Goal: Check status: Check status

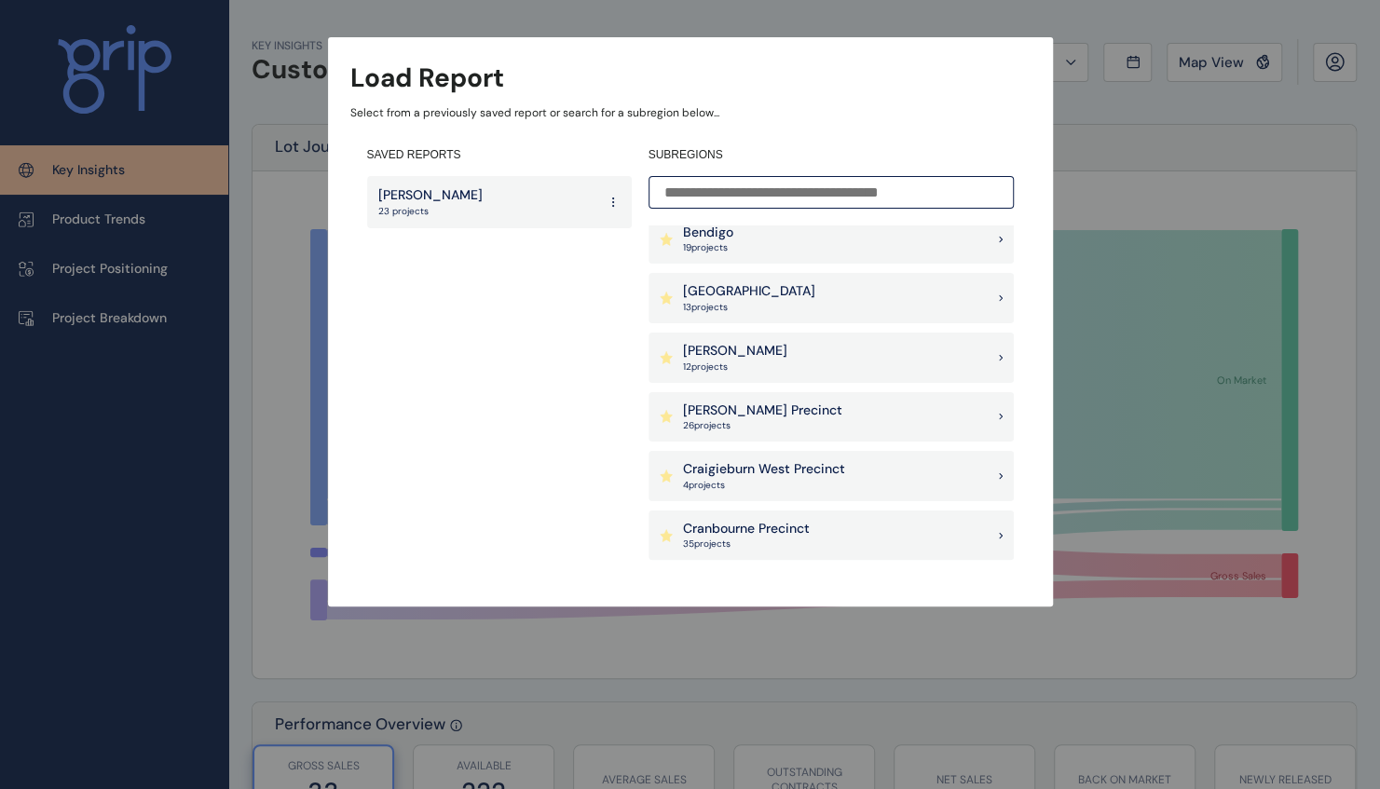
scroll to position [280, 0]
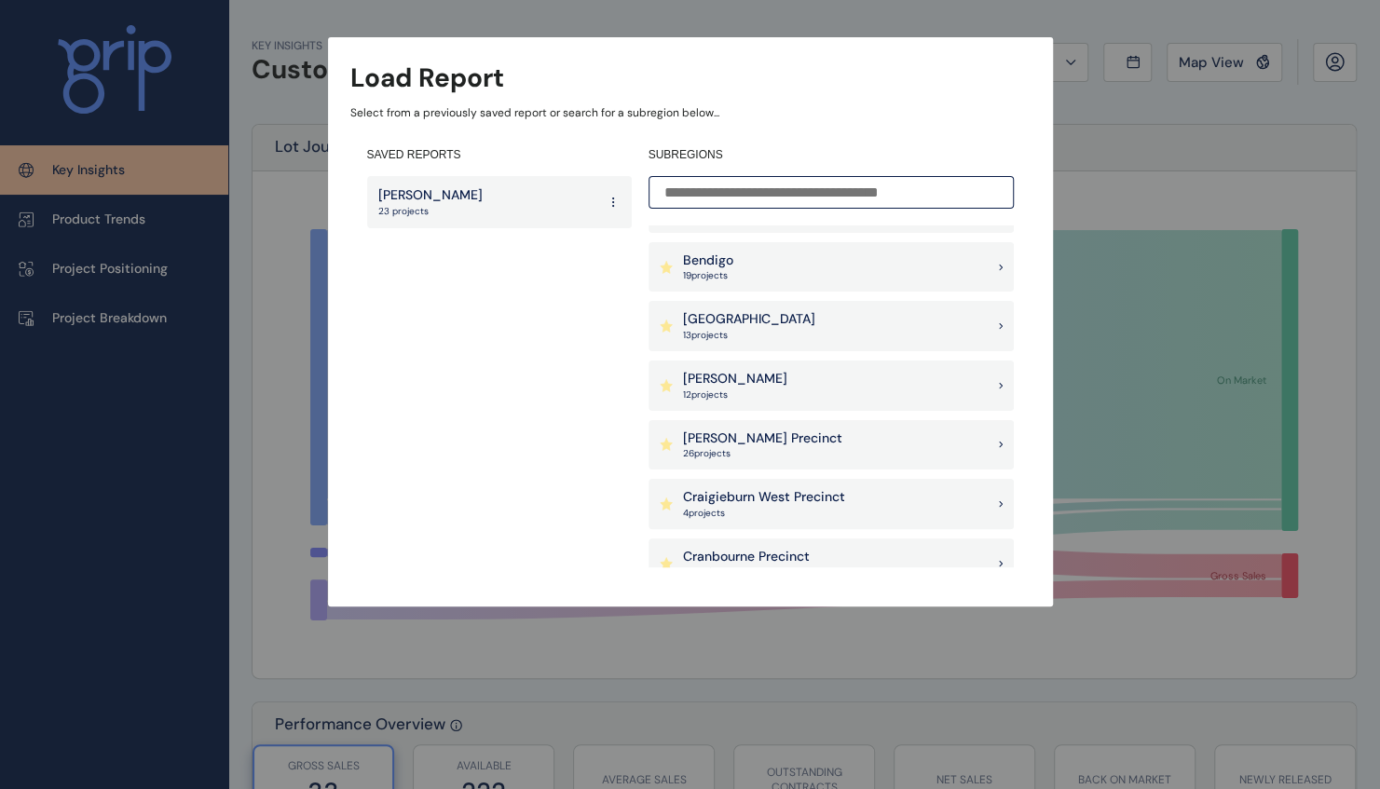
click at [775, 384] on div "[PERSON_NAME] 12 project s" at bounding box center [830, 386] width 365 height 50
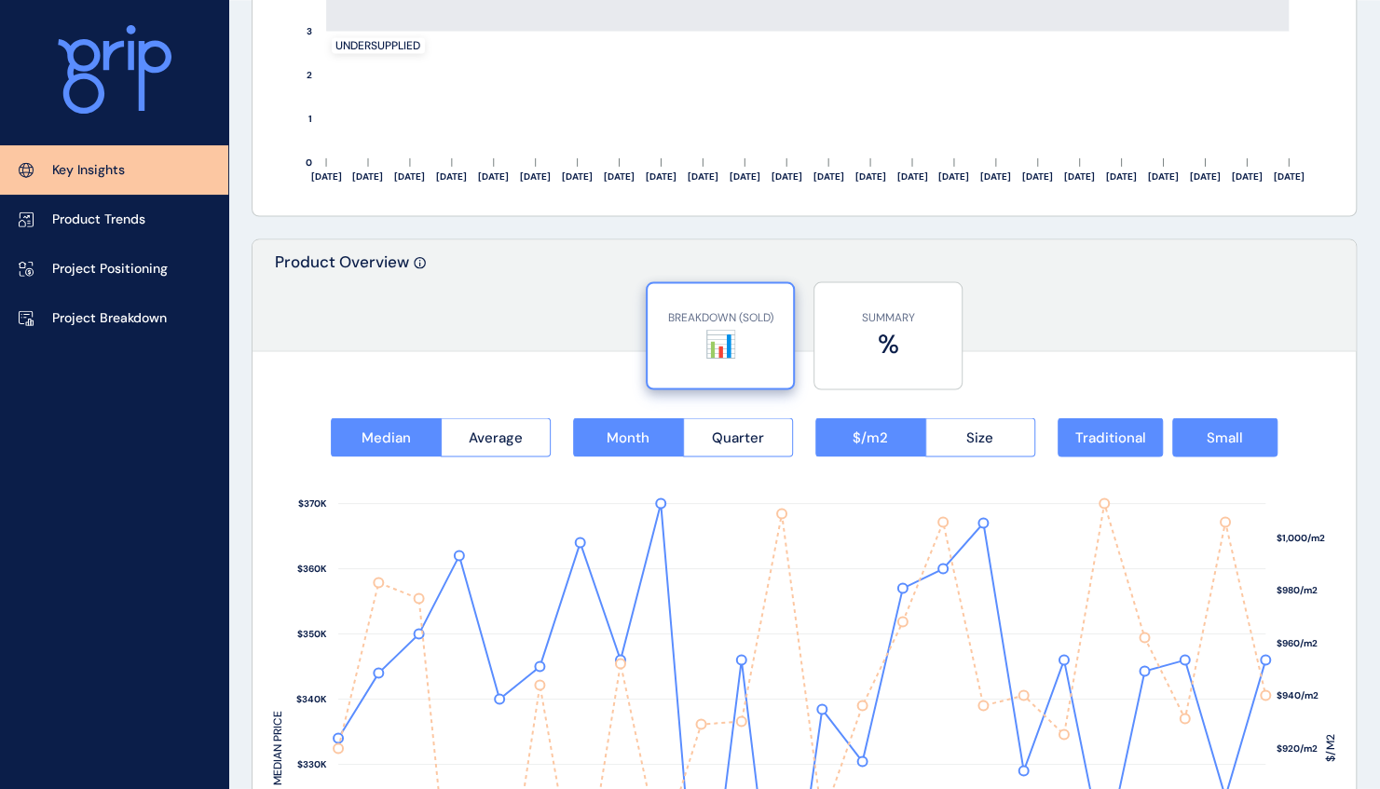
scroll to position [2143, 0]
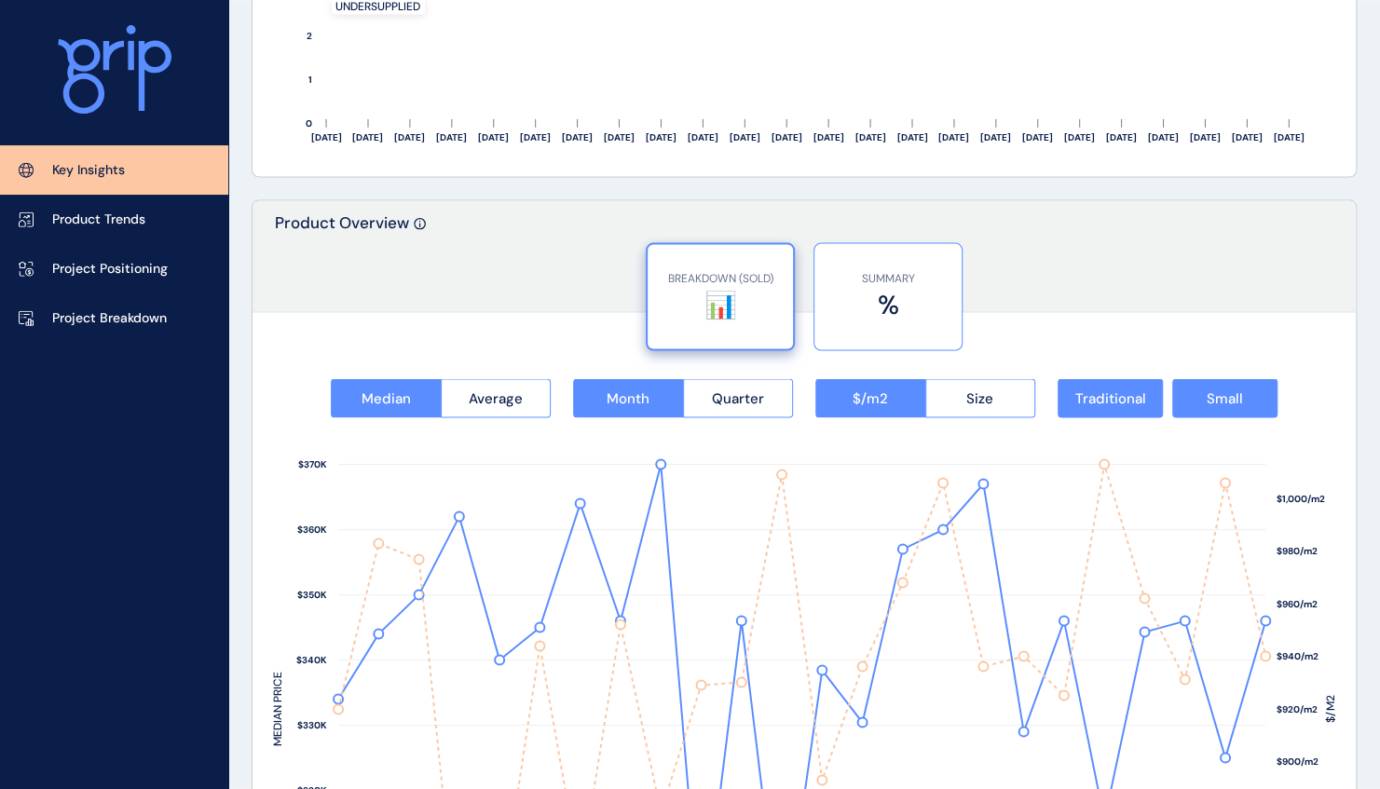
click at [850, 319] on label "%" at bounding box center [888, 305] width 129 height 36
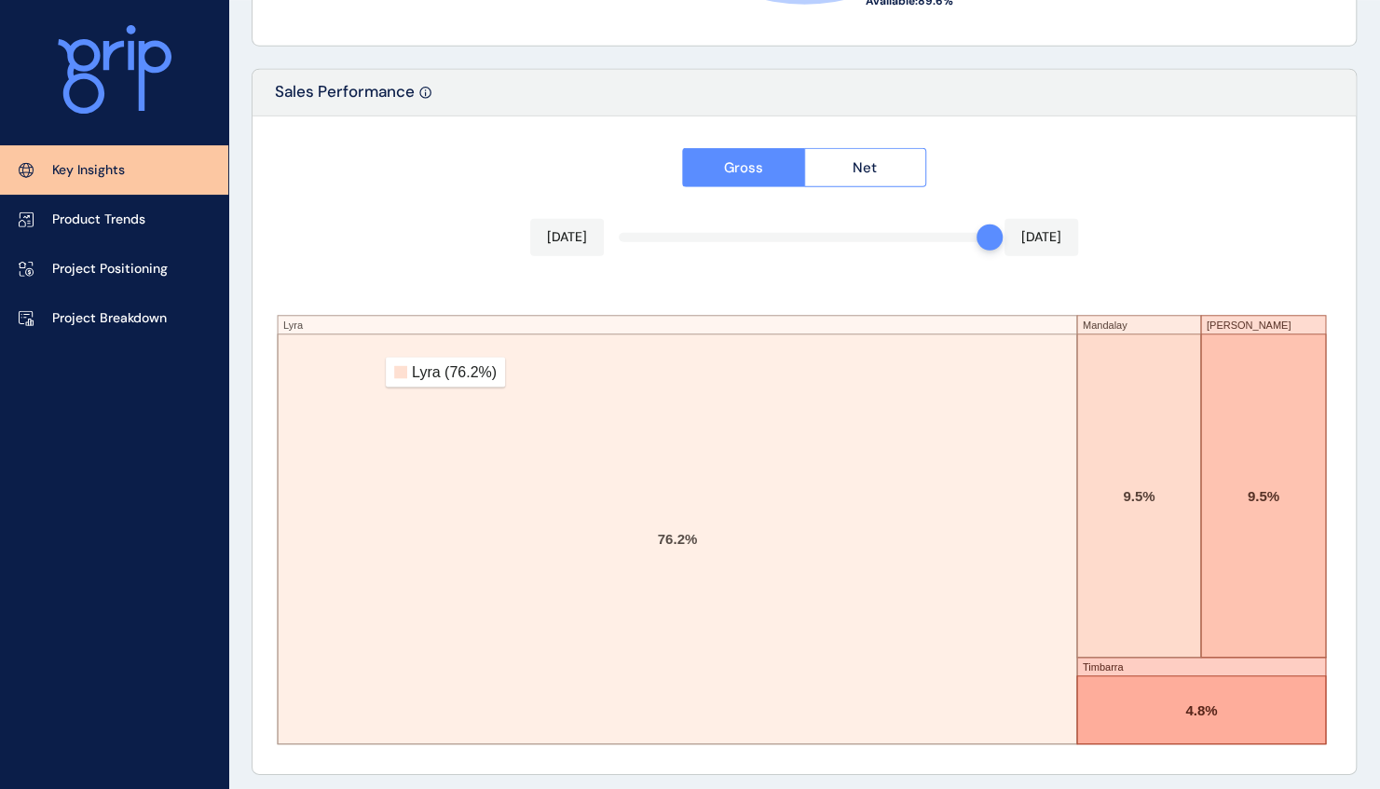
scroll to position [2908, 0]
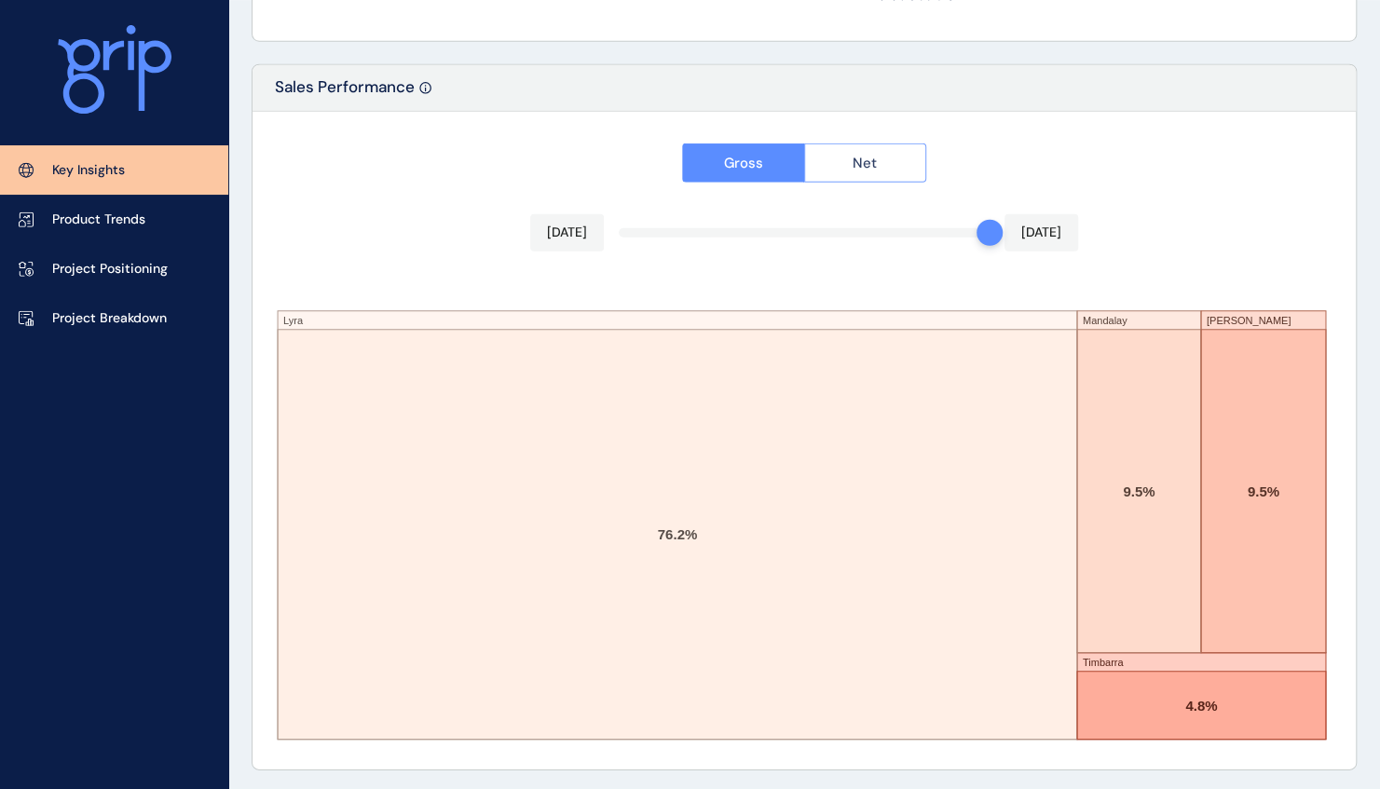
click at [852, 153] on button "Net" at bounding box center [865, 162] width 123 height 39
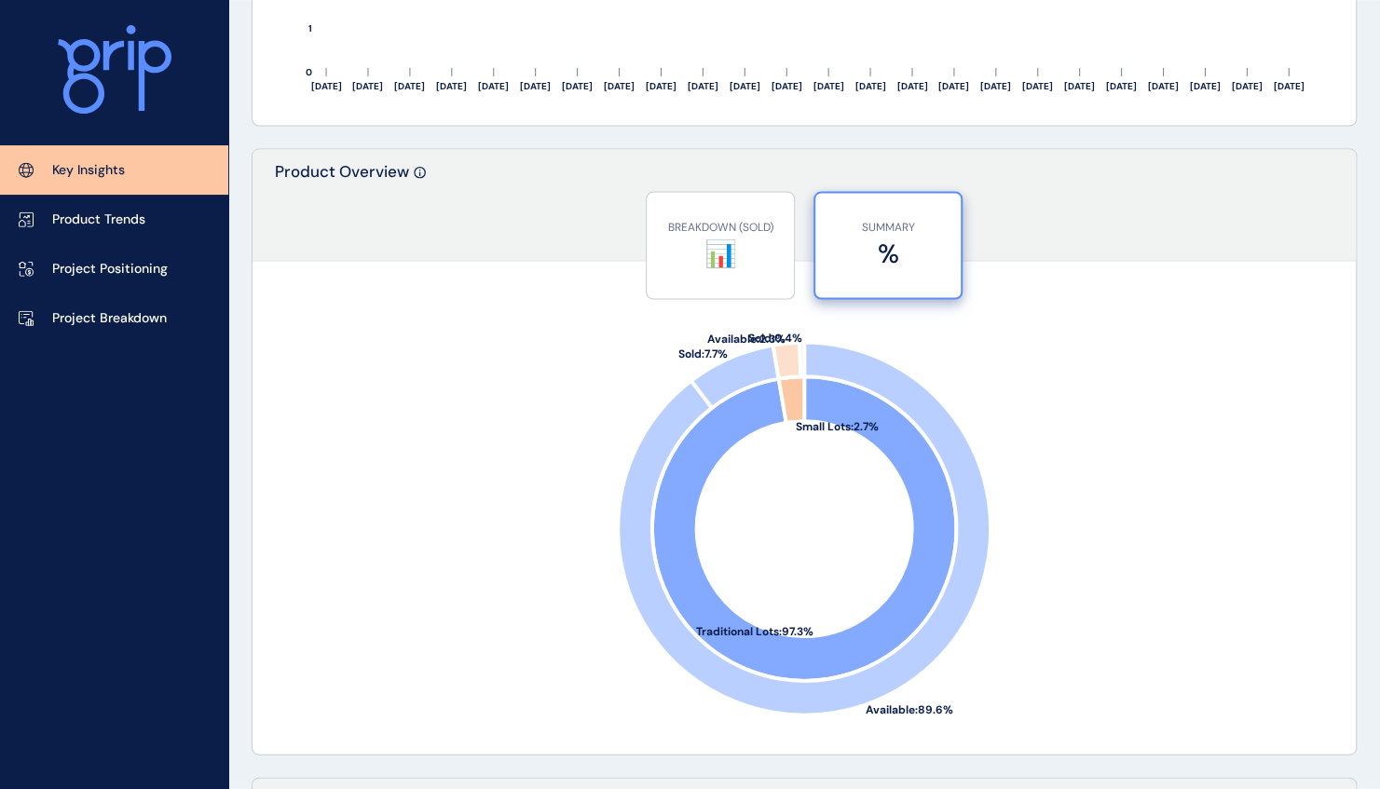
scroll to position [2069, 0]
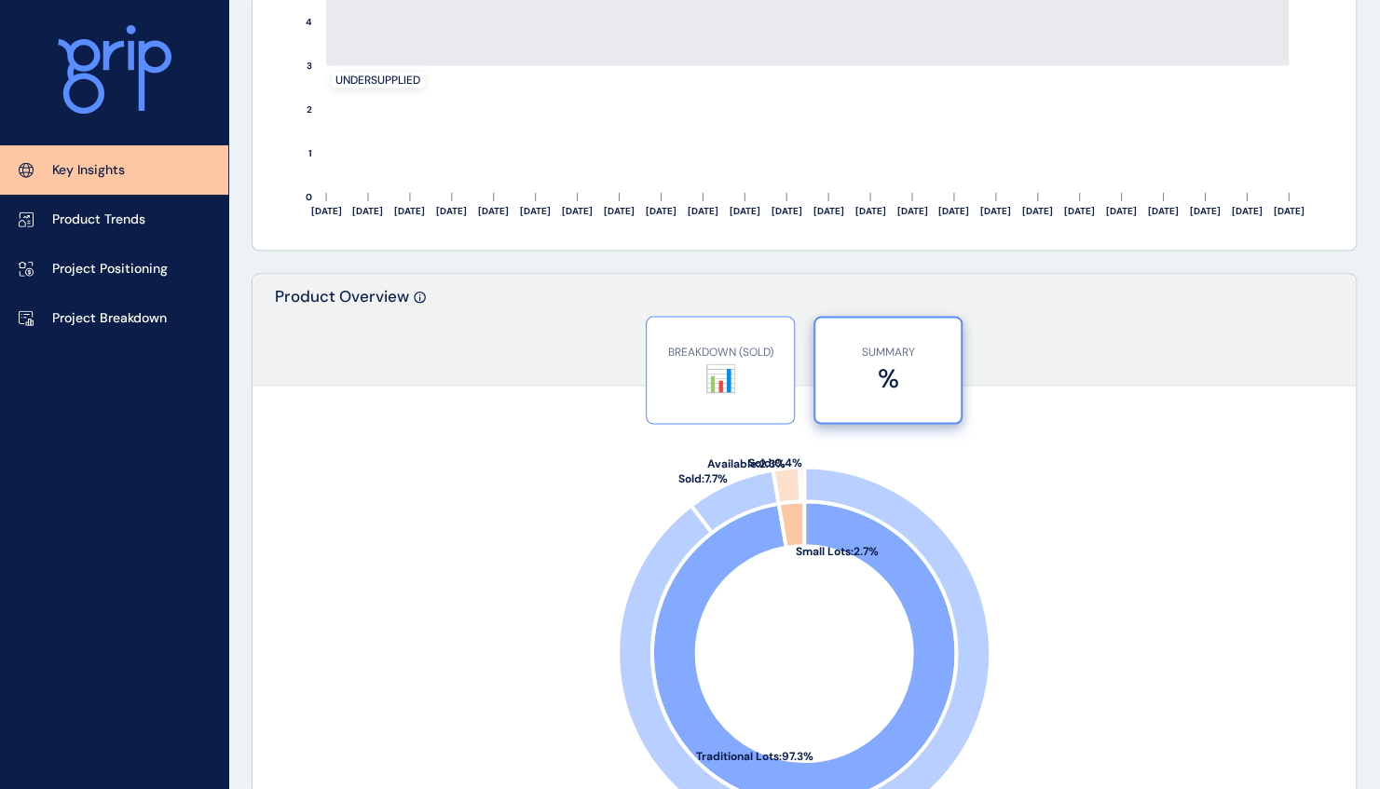
click at [712, 369] on label "📊" at bounding box center [720, 379] width 129 height 36
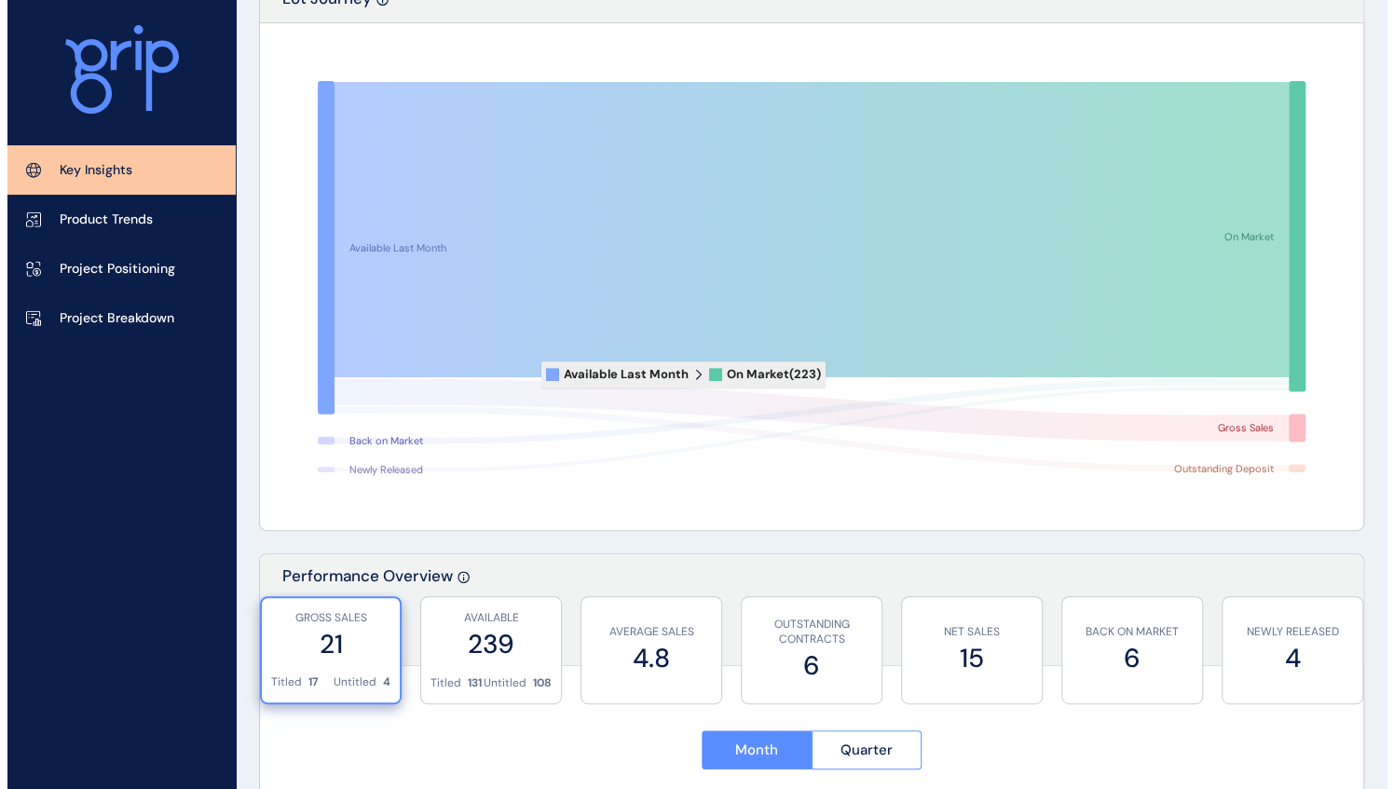
scroll to position [0, 0]
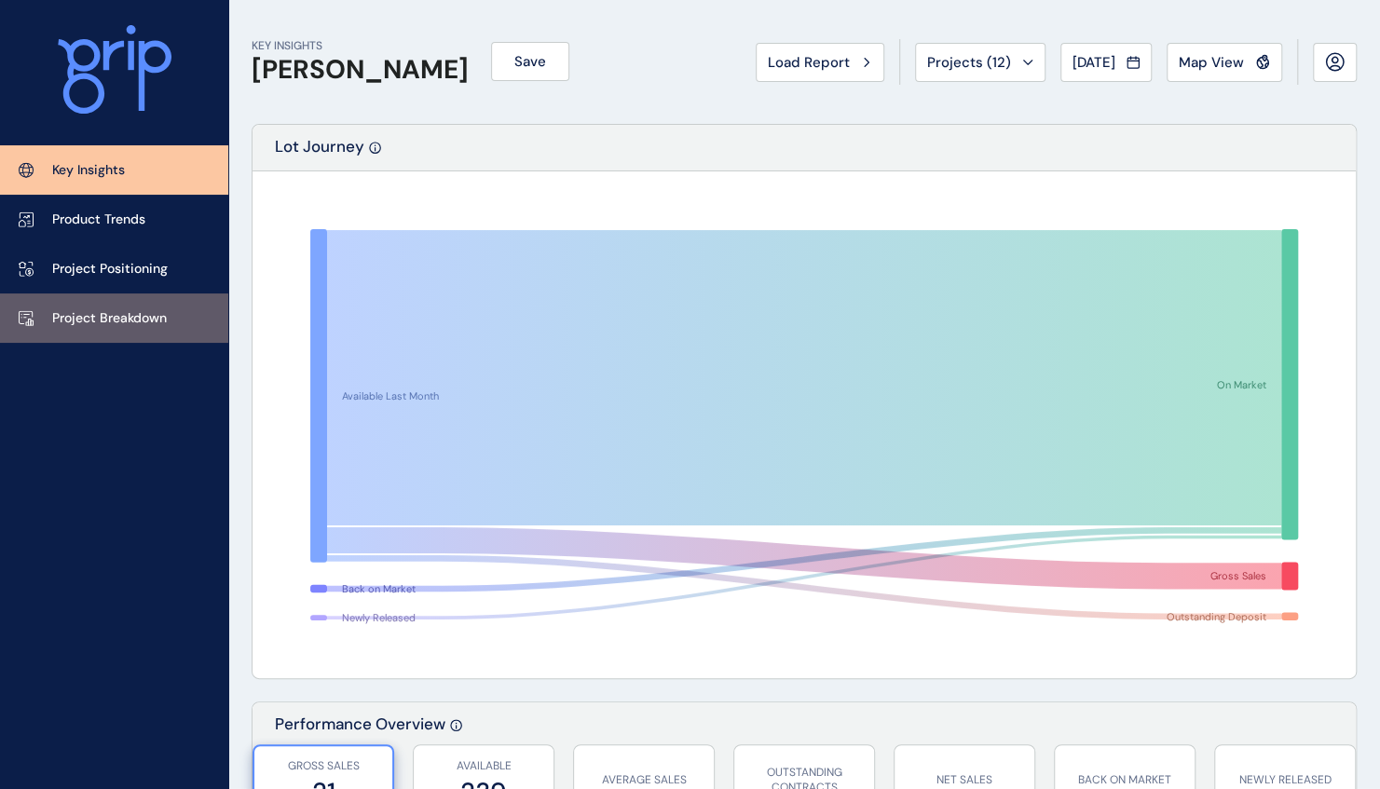
click at [100, 317] on p "Project Breakdown" at bounding box center [109, 318] width 115 height 19
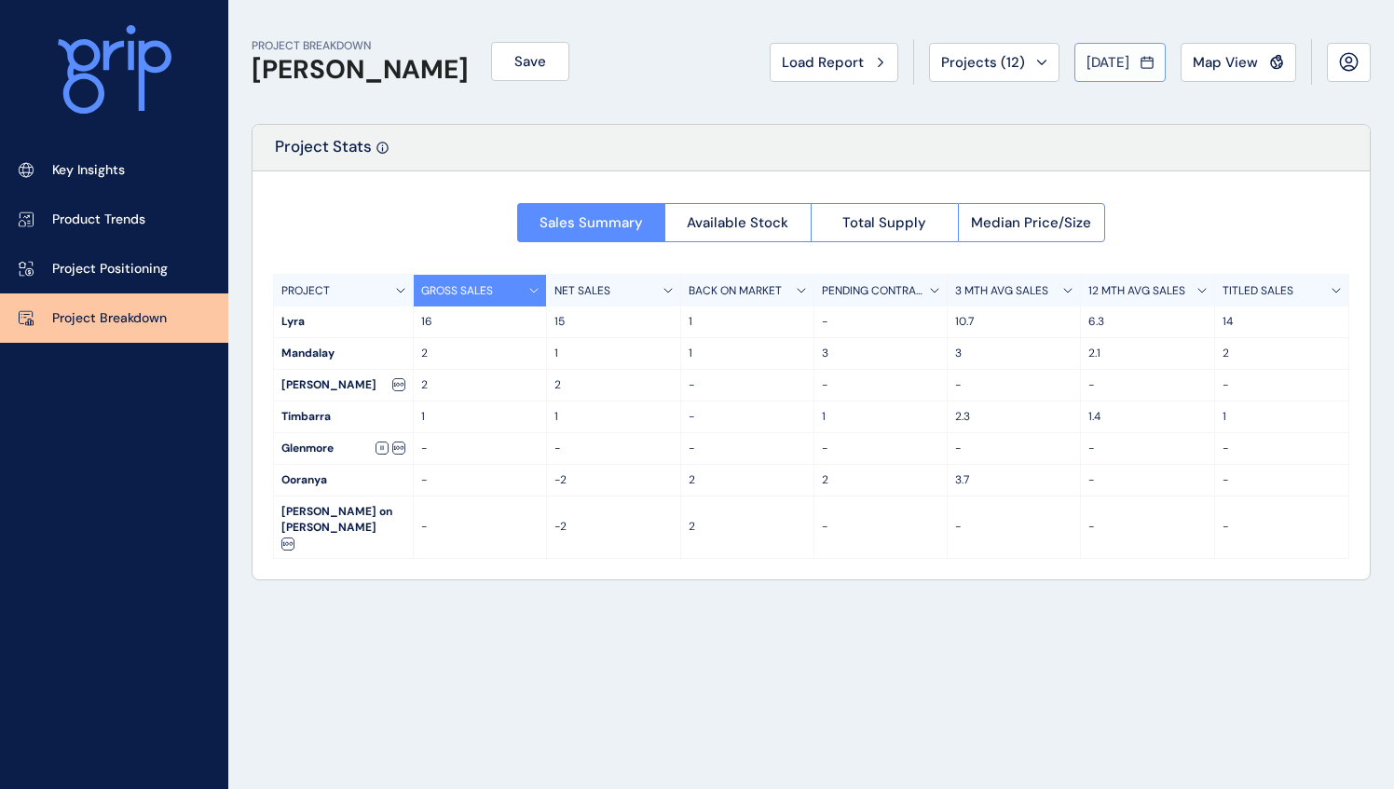
click at [1139, 62] on div "[DATE]" at bounding box center [1119, 62] width 67 height 19
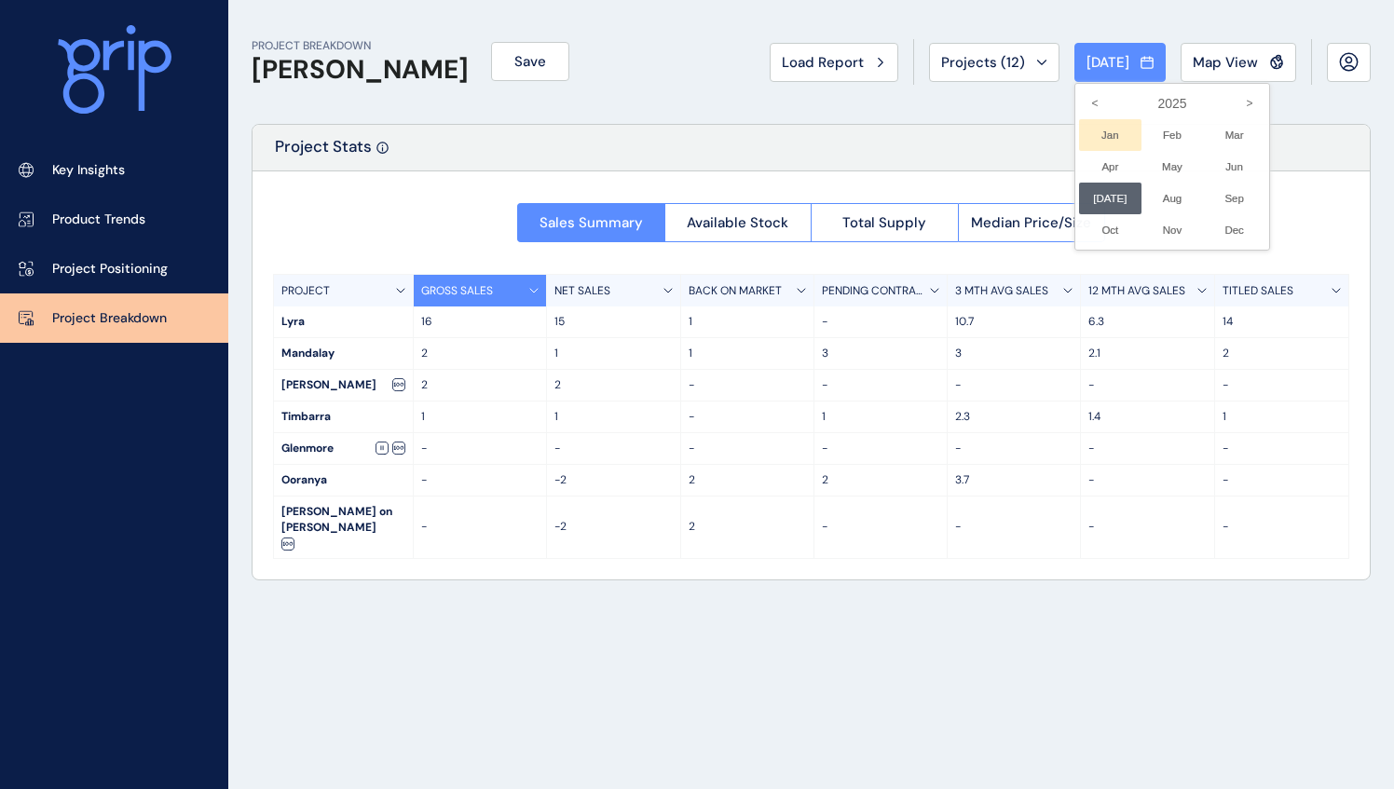
click at [1105, 129] on li "Jan No report is available for this period. New months are usually published 5 …" at bounding box center [1110, 135] width 62 height 32
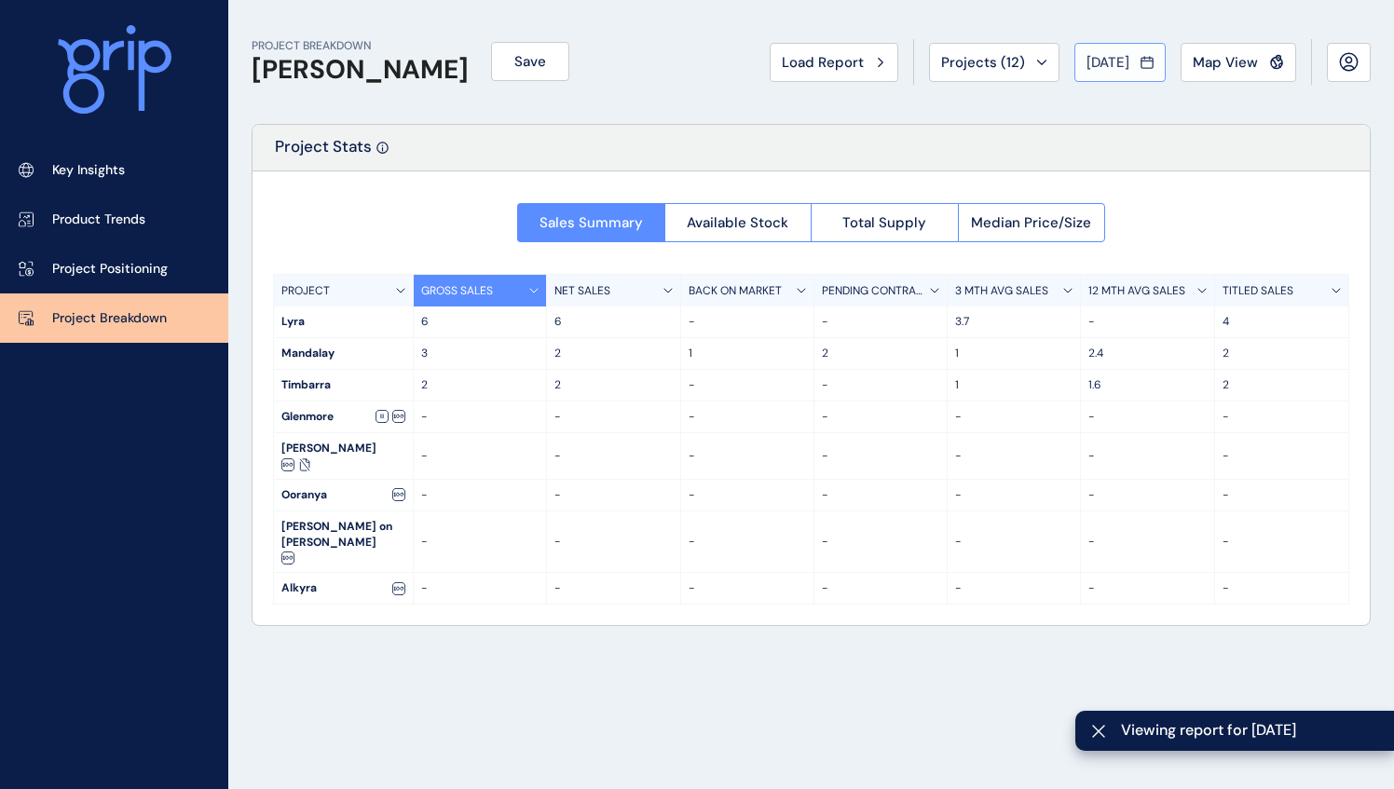
click at [1119, 69] on span "[DATE]" at bounding box center [1107, 62] width 43 height 19
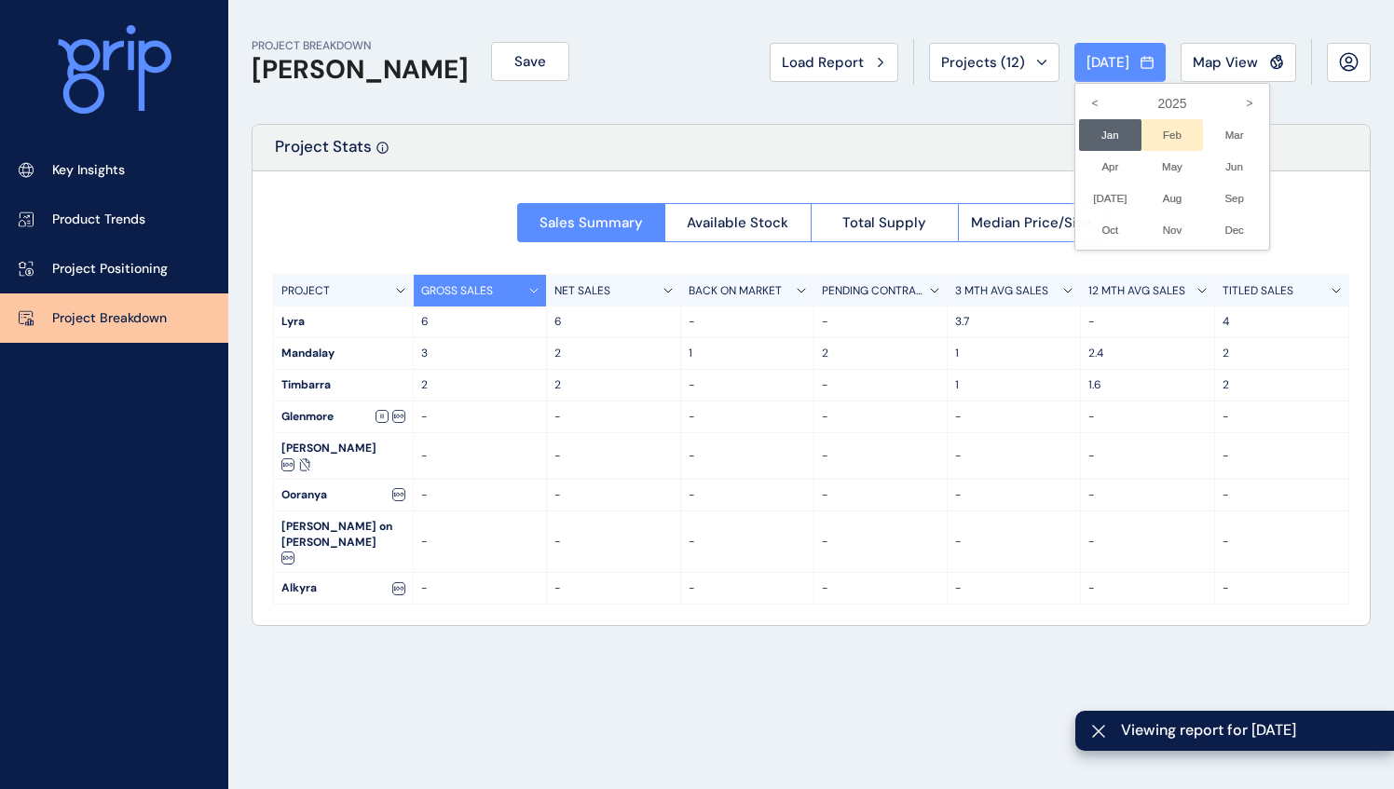
click at [1157, 141] on li "Feb No report is available for this period. New months are usually published 5 …" at bounding box center [1172, 135] width 62 height 32
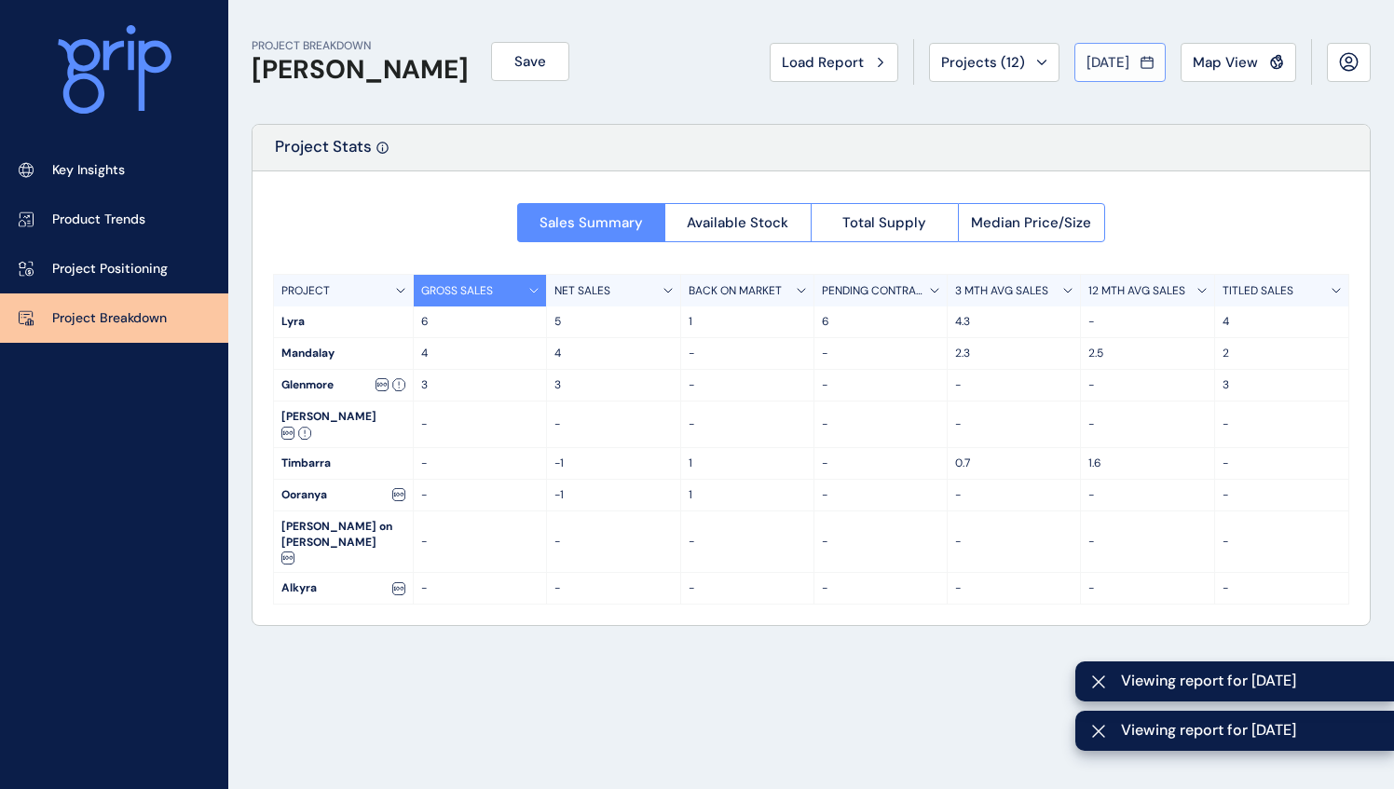
click at [1109, 60] on span "[DATE]" at bounding box center [1107, 62] width 43 height 19
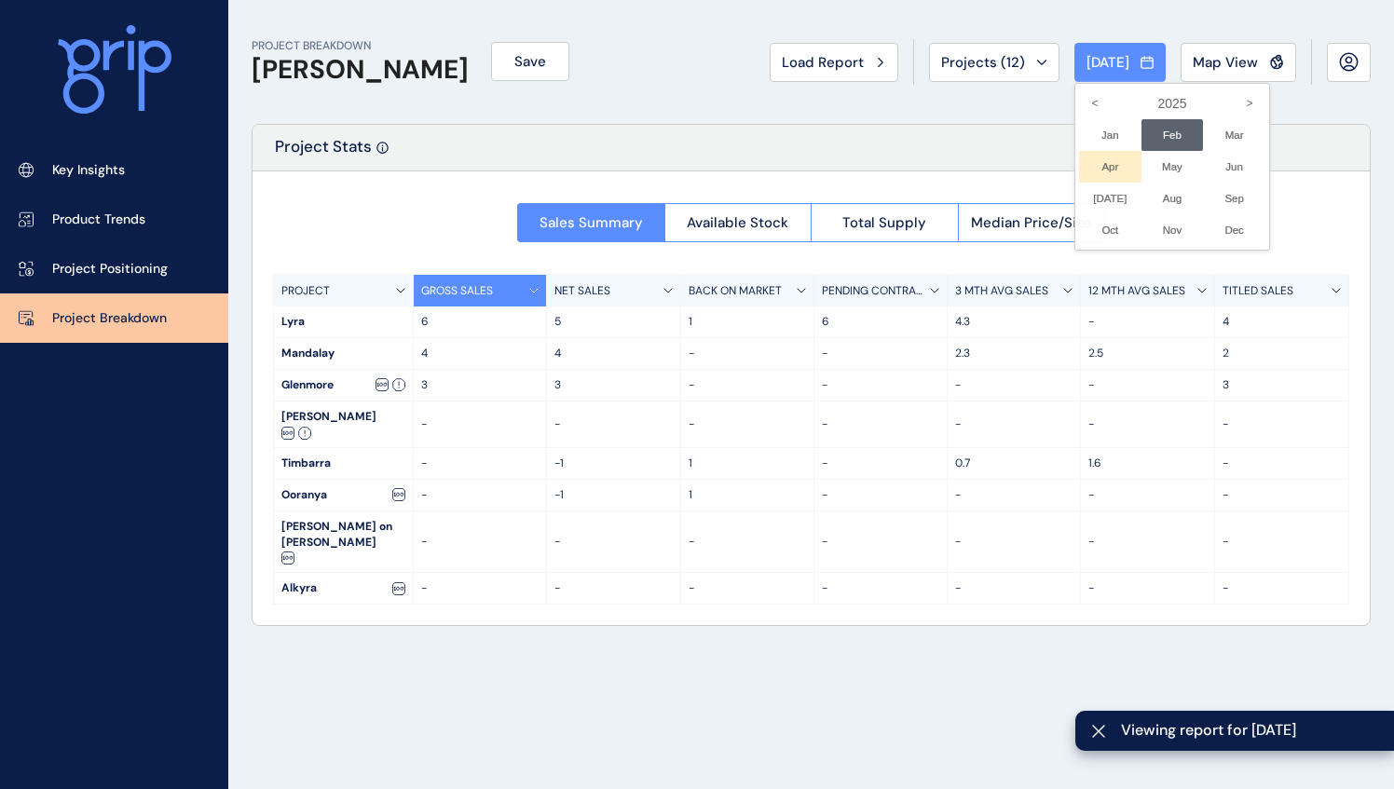
click at [1094, 162] on li "Apr No report is available for this period. New months are usually published 5 …" at bounding box center [1110, 167] width 62 height 32
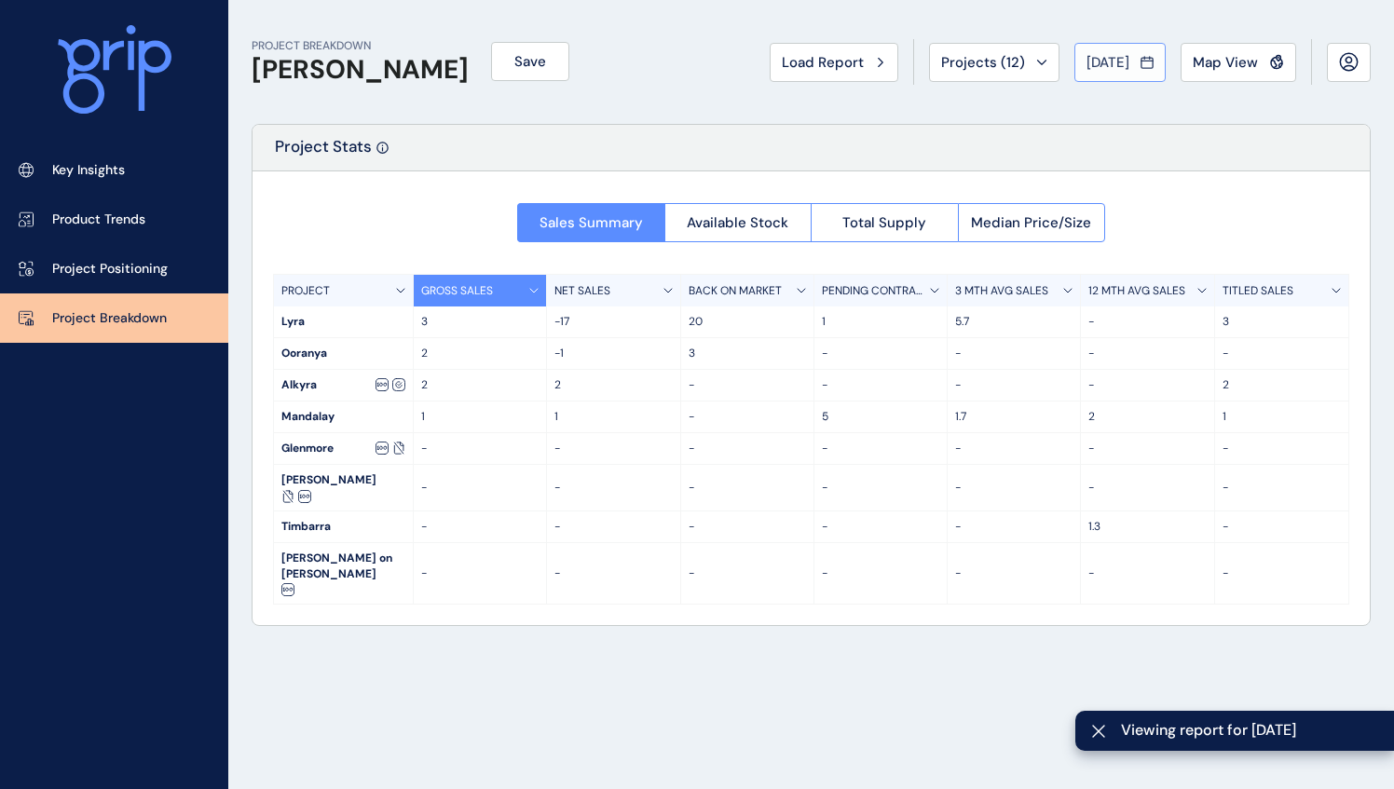
click at [1116, 61] on span "[DATE]" at bounding box center [1107, 62] width 43 height 19
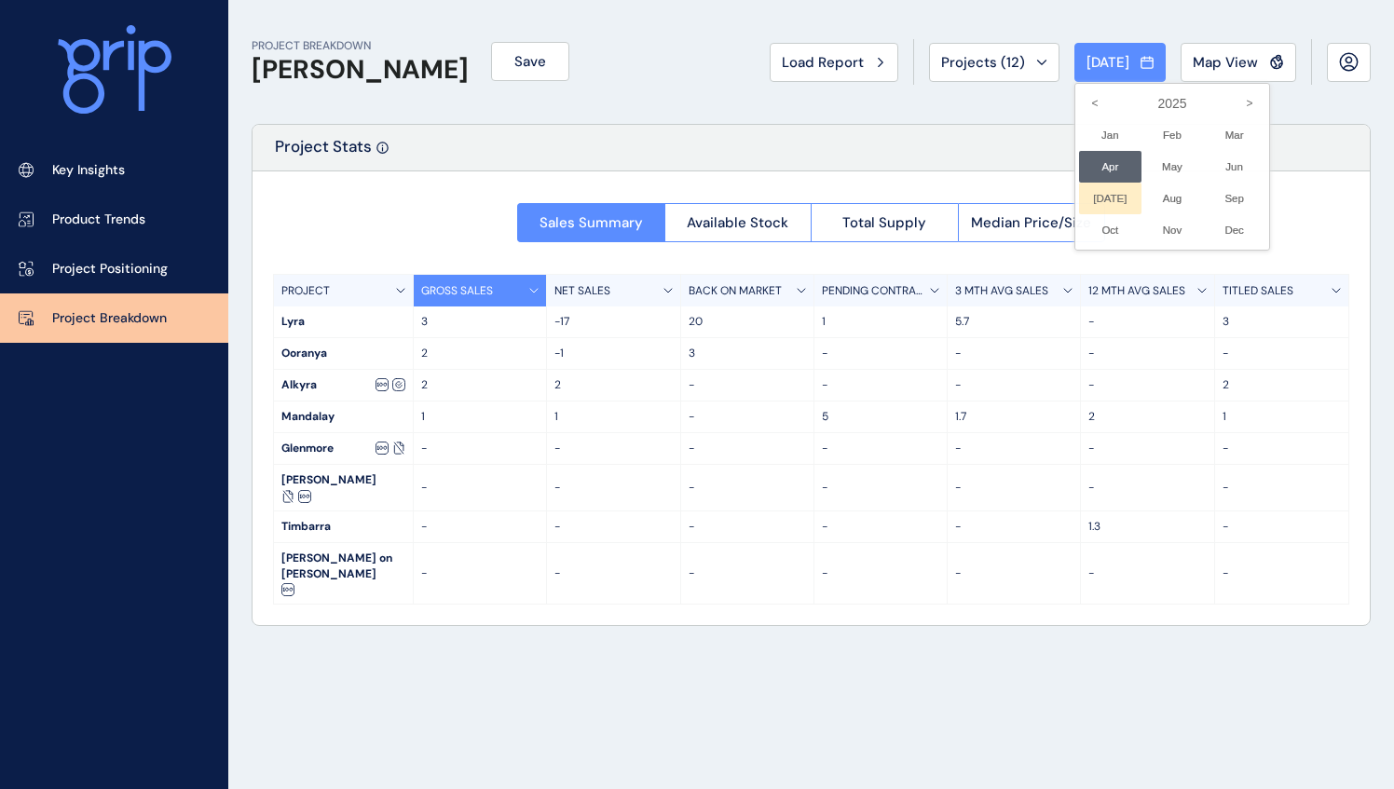
click at [1103, 196] on li "[DATE] No report is available for this period. New months are usually published…" at bounding box center [1110, 199] width 62 height 32
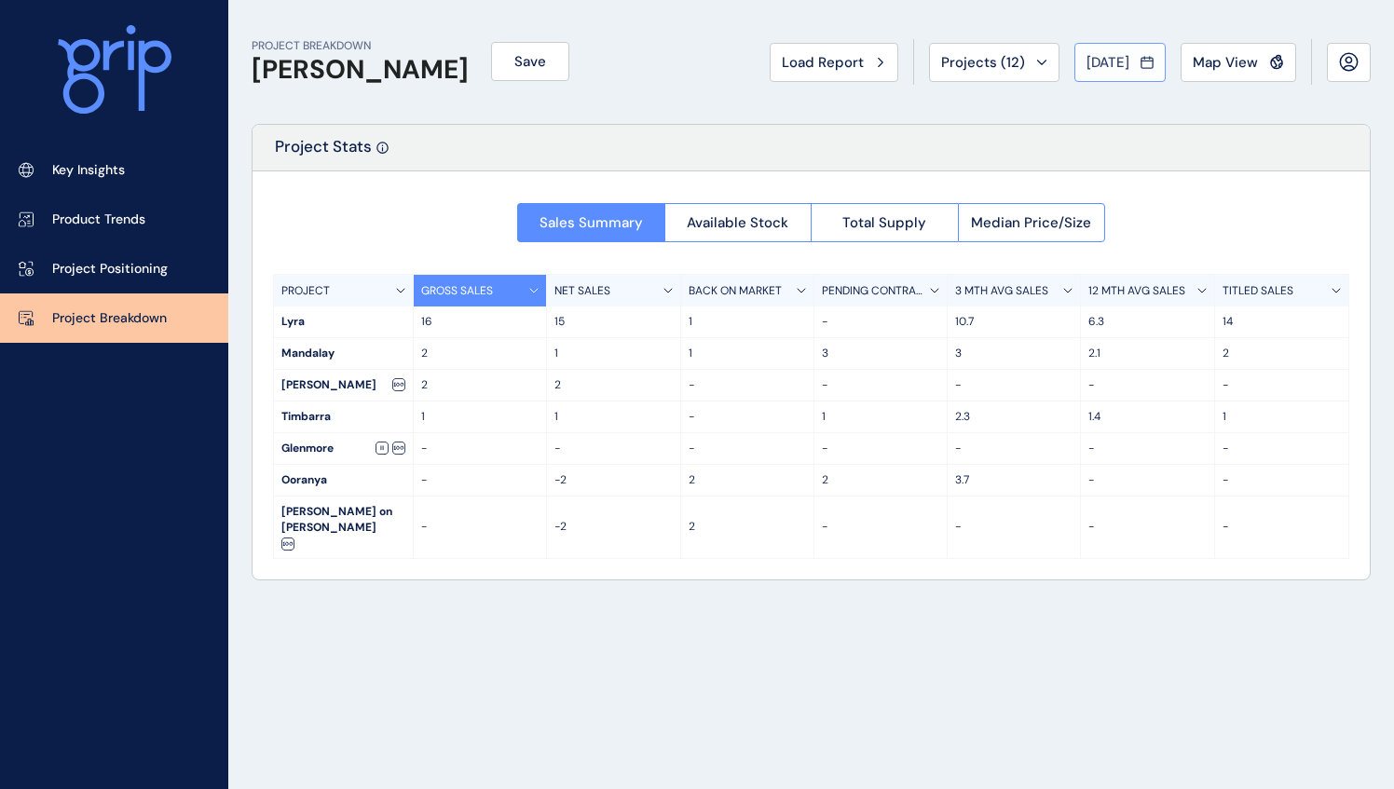
click at [1121, 54] on span "[DATE]" at bounding box center [1107, 62] width 43 height 19
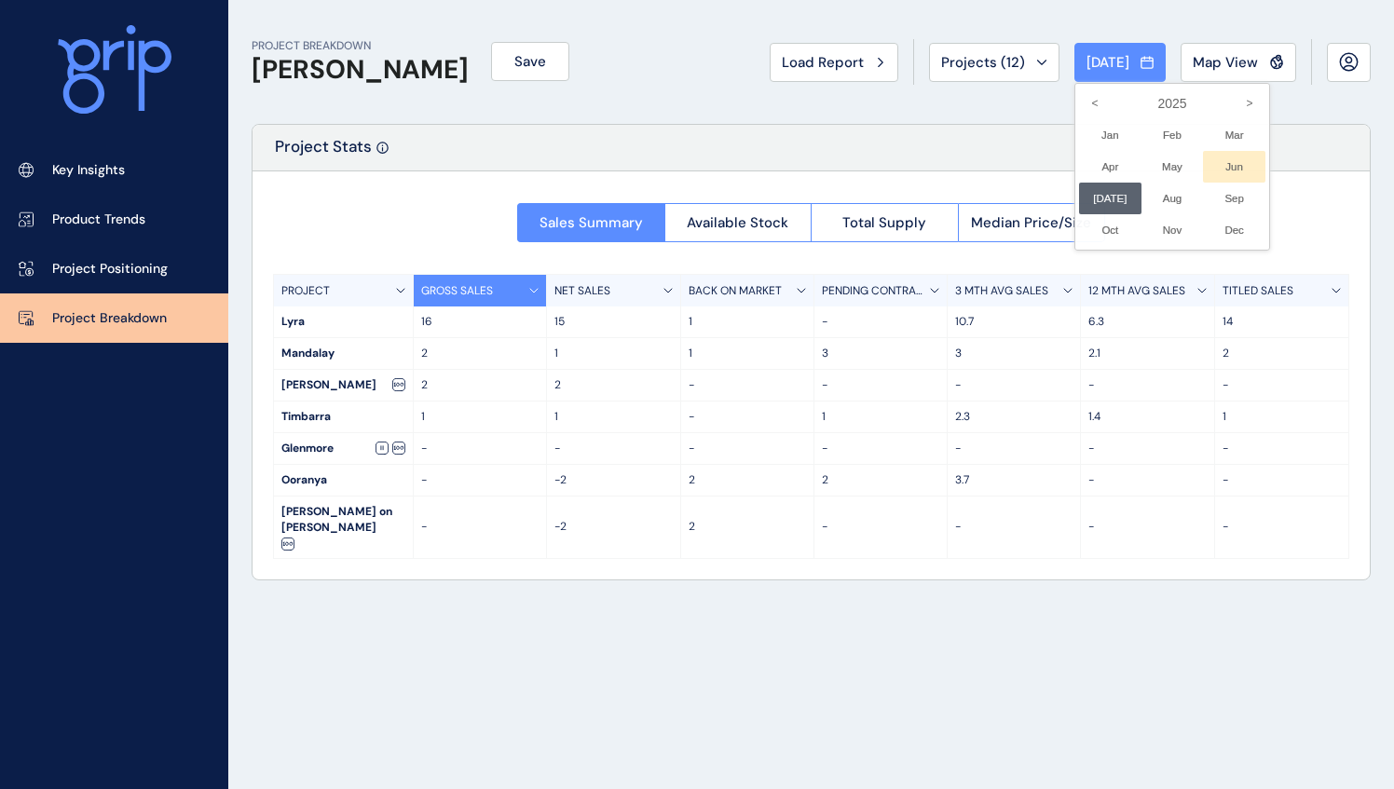
click at [1211, 168] on li "Jun No report is available for this period. New months are usually published 5 …" at bounding box center [1234, 167] width 62 height 32
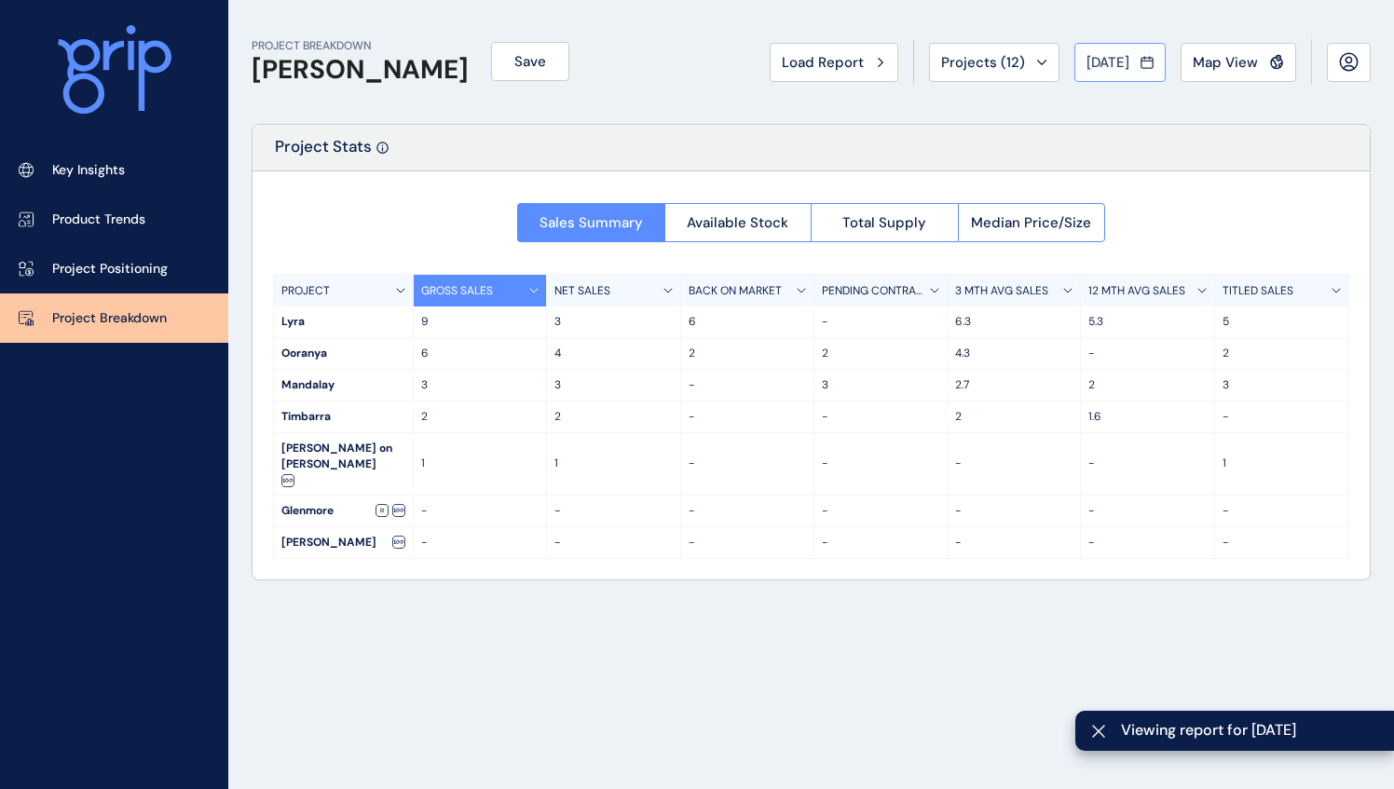
click at [1105, 48] on button "[DATE]" at bounding box center [1119, 62] width 91 height 39
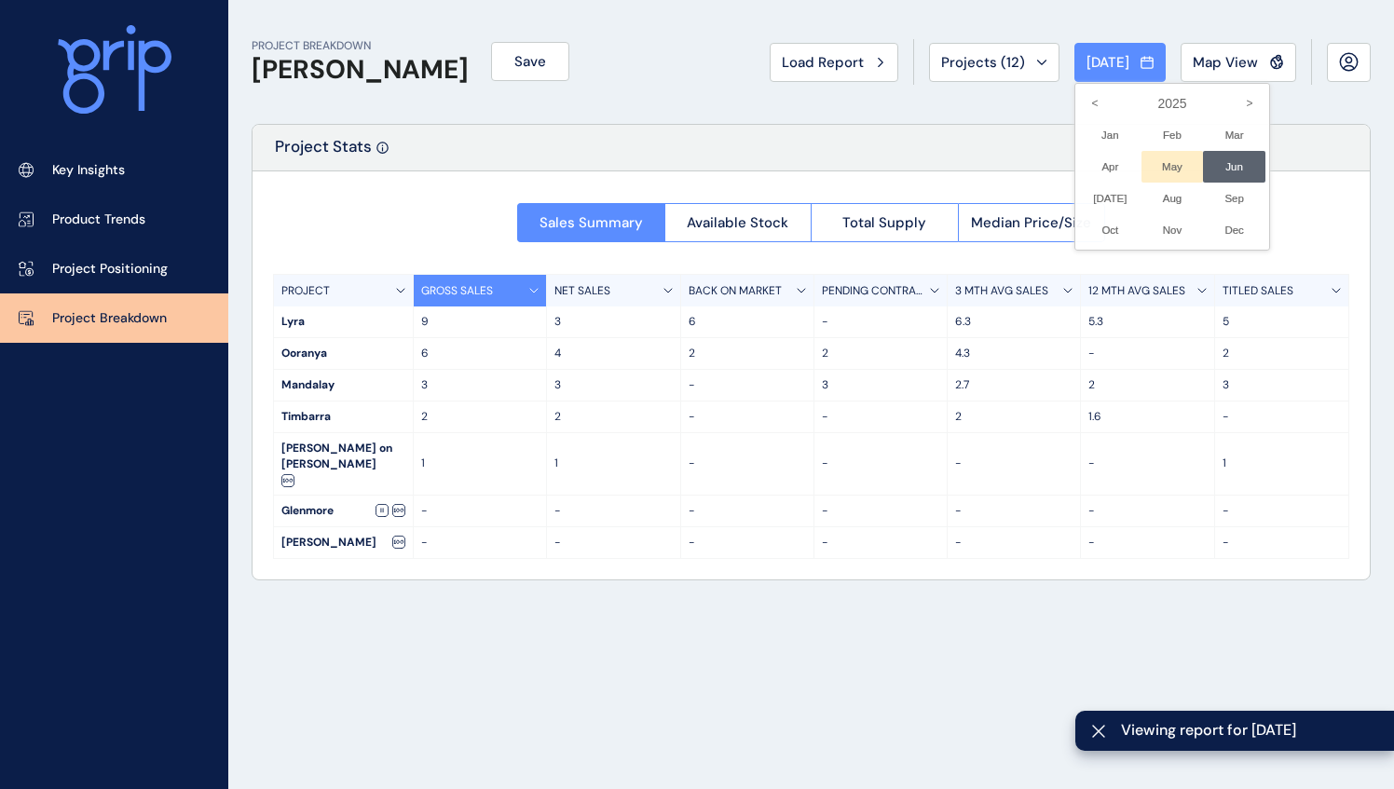
click at [1144, 158] on li "May No report is available for this period. New months are usually published 5 …" at bounding box center [1172, 167] width 62 height 32
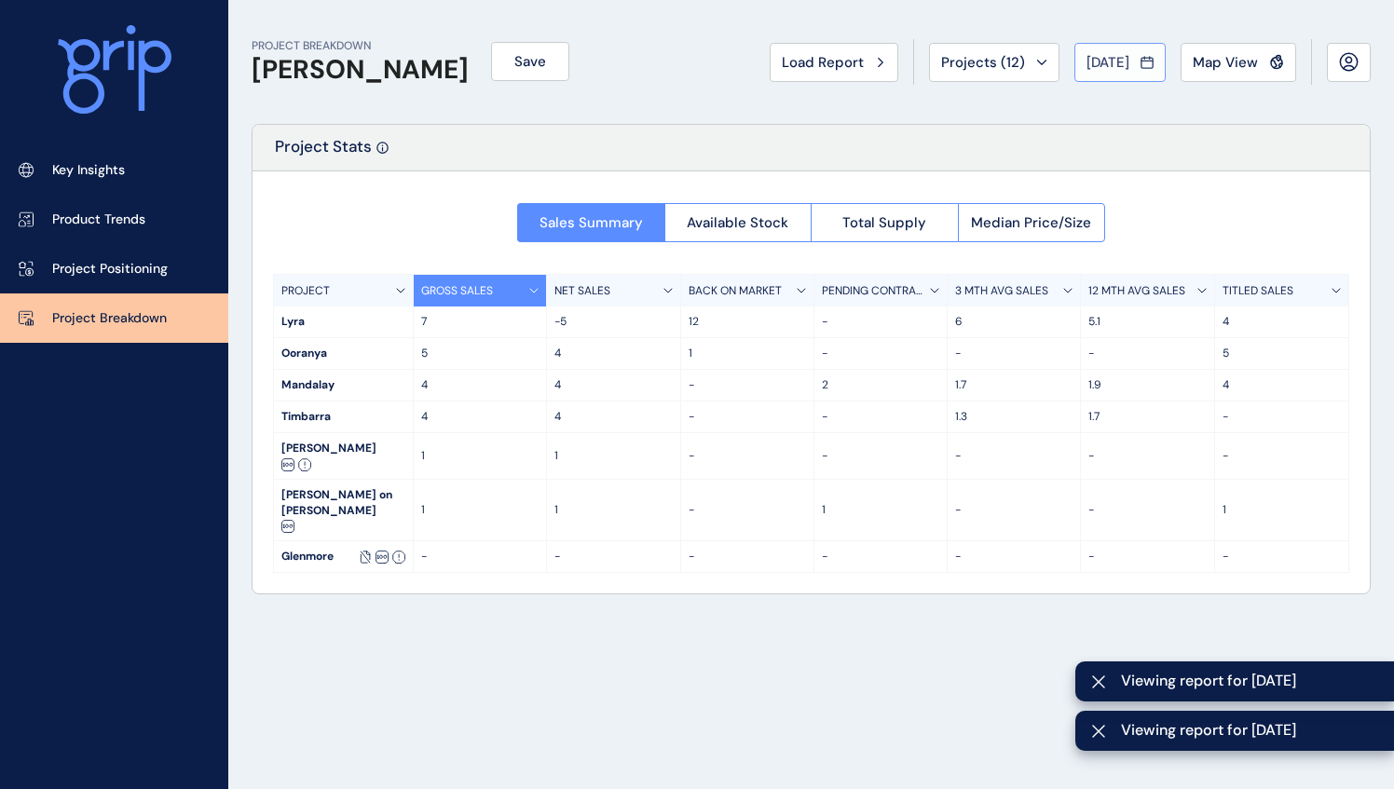
click at [1101, 63] on span "[DATE]" at bounding box center [1107, 62] width 43 height 19
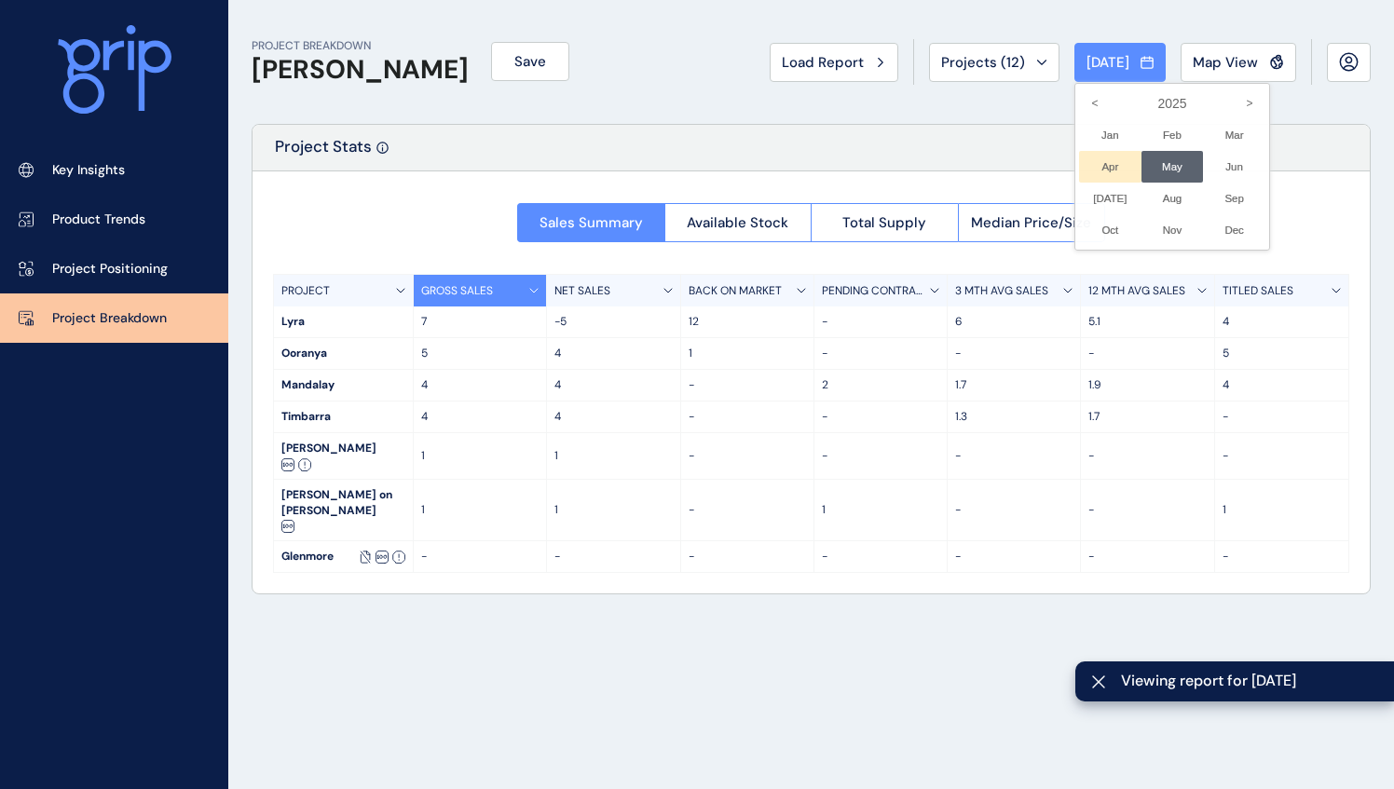
click at [1097, 157] on li "Apr No report is available for this period. New months are usually published 5 …" at bounding box center [1110, 167] width 62 height 32
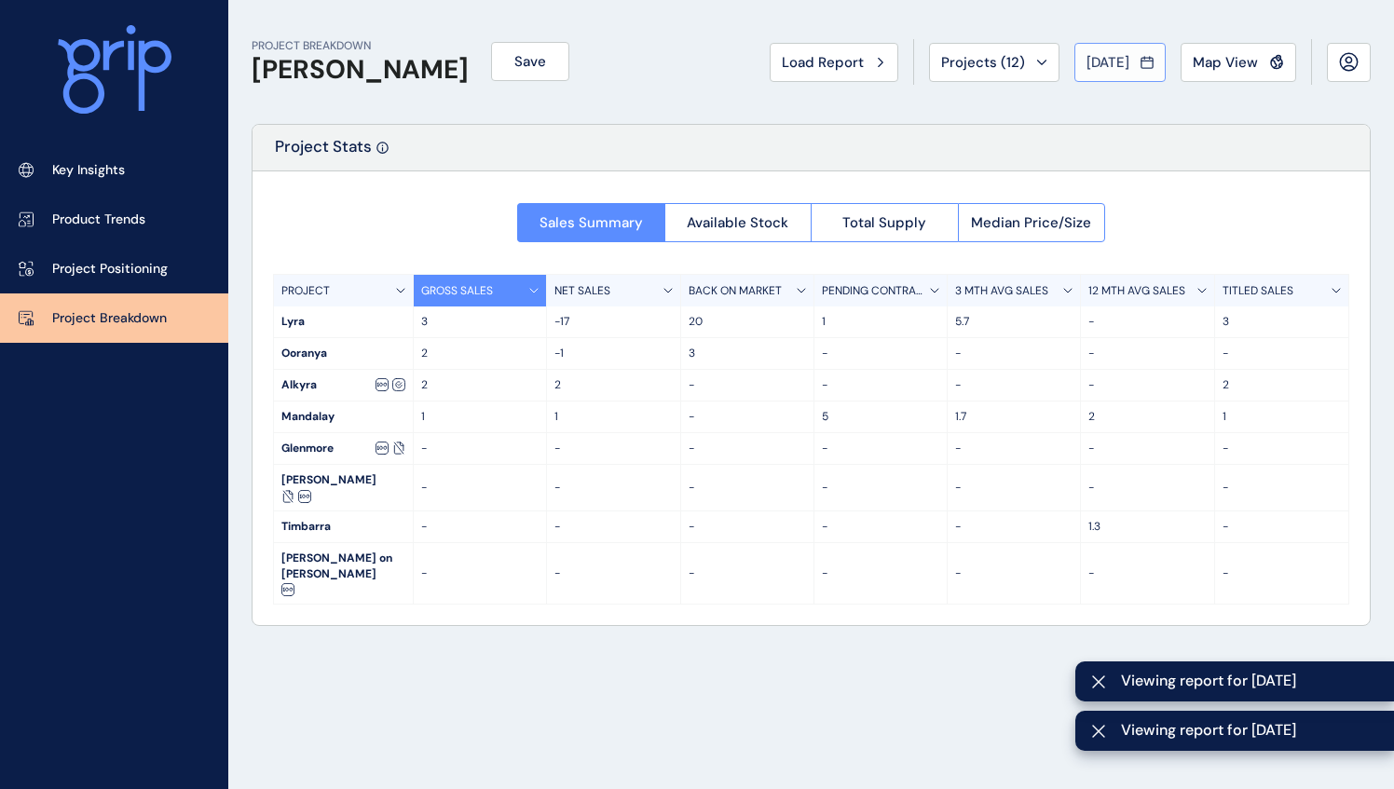
click at [1111, 61] on span "[DATE]" at bounding box center [1107, 62] width 43 height 19
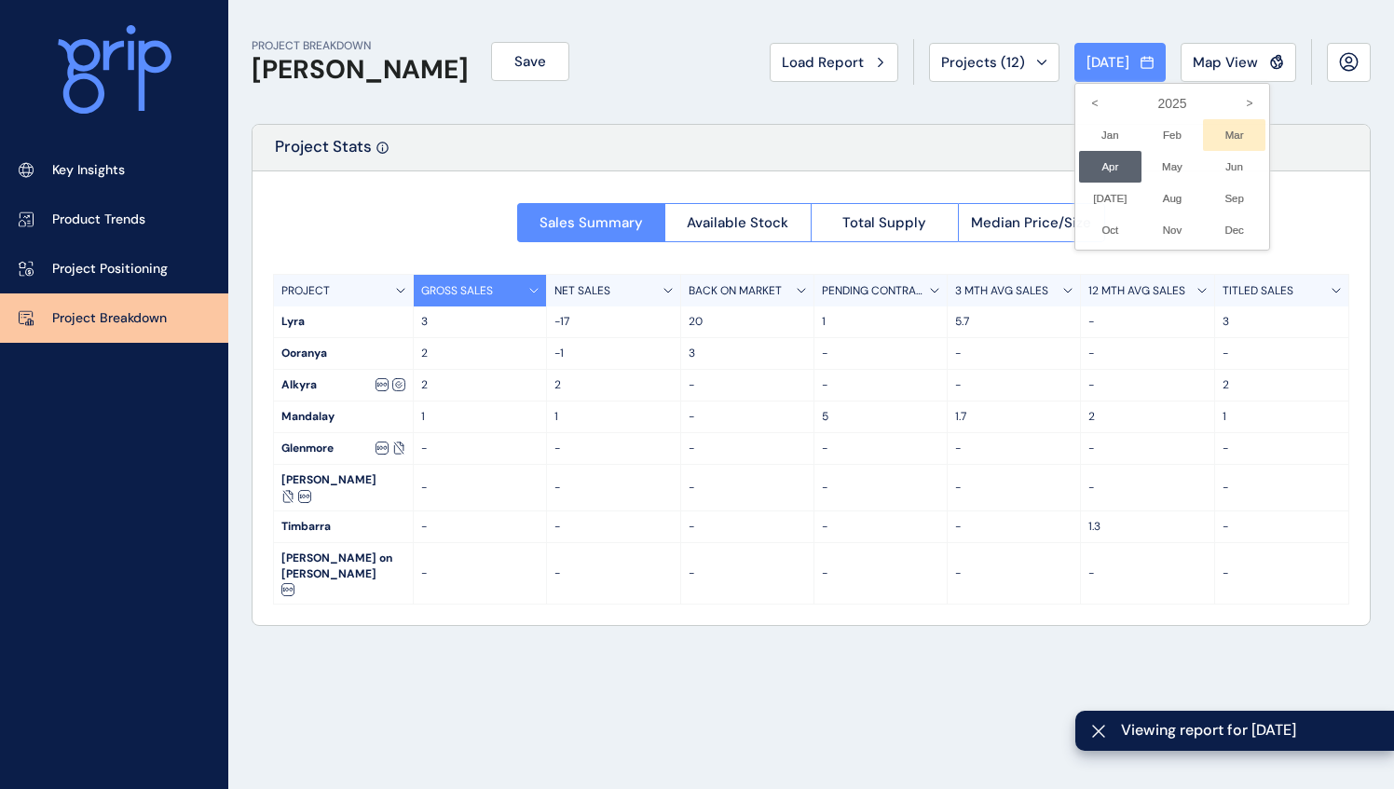
click at [1215, 132] on li "Mar No report is available for this period. New months are usually published 5 …" at bounding box center [1234, 135] width 62 height 32
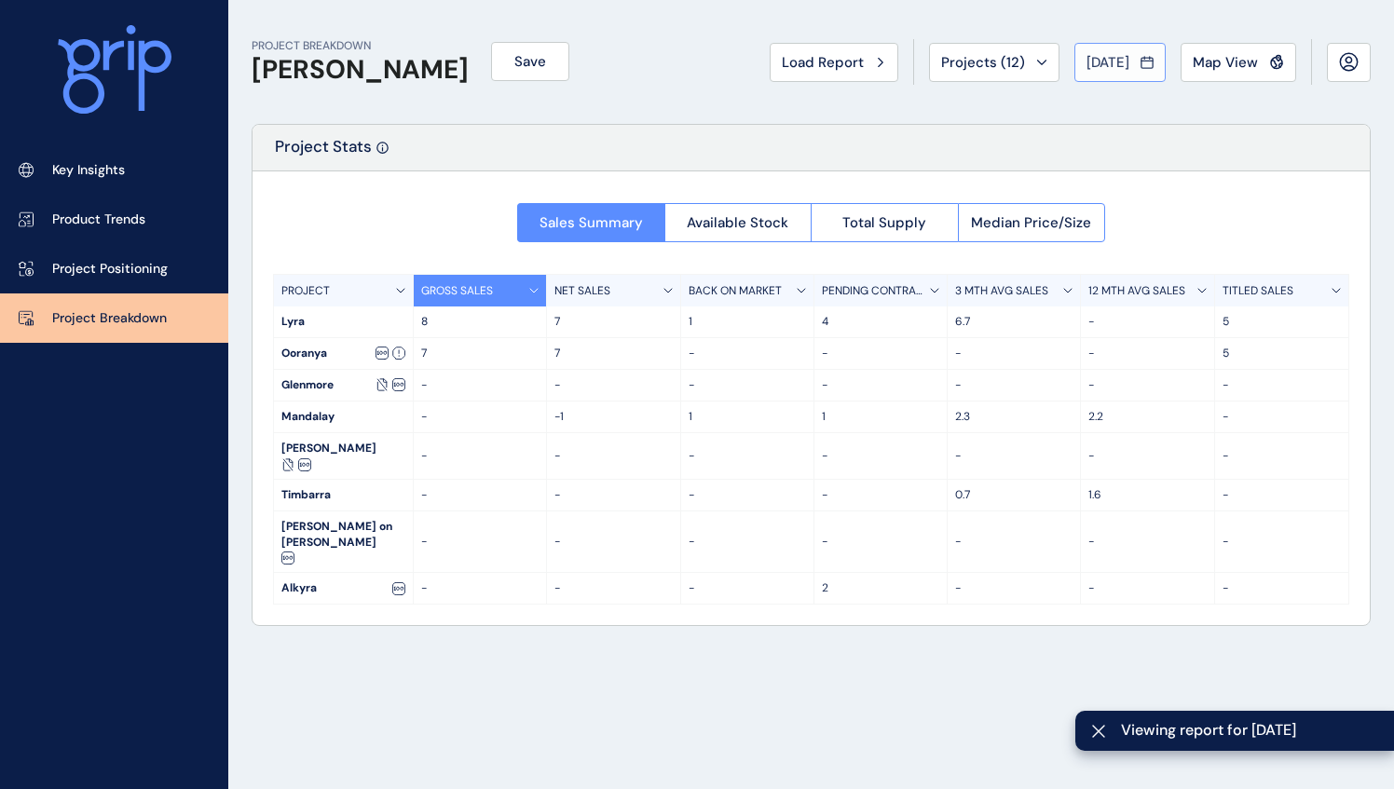
click at [1116, 54] on span "[DATE]" at bounding box center [1107, 62] width 43 height 19
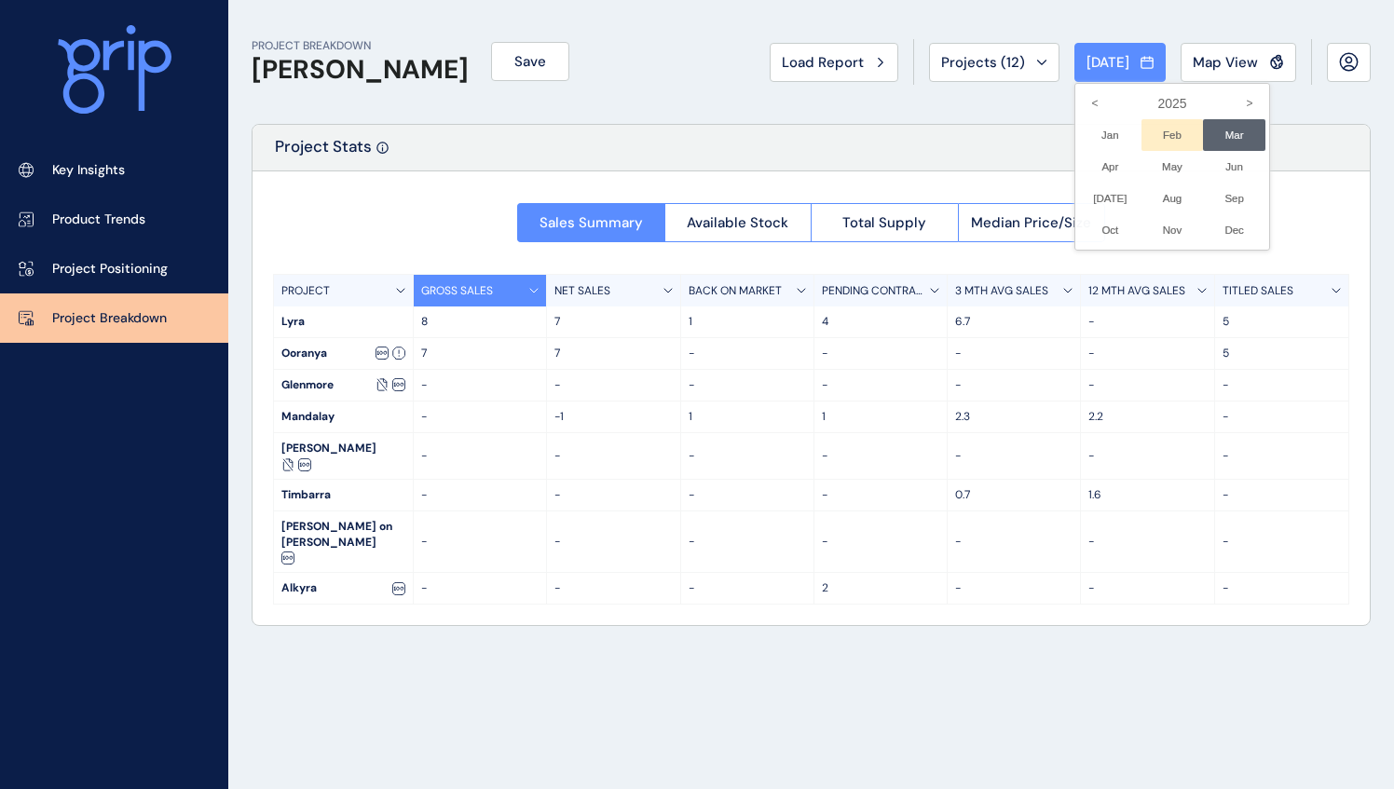
click at [1141, 133] on li "Feb No report is available for this period. New months are usually published 5 …" at bounding box center [1172, 135] width 62 height 32
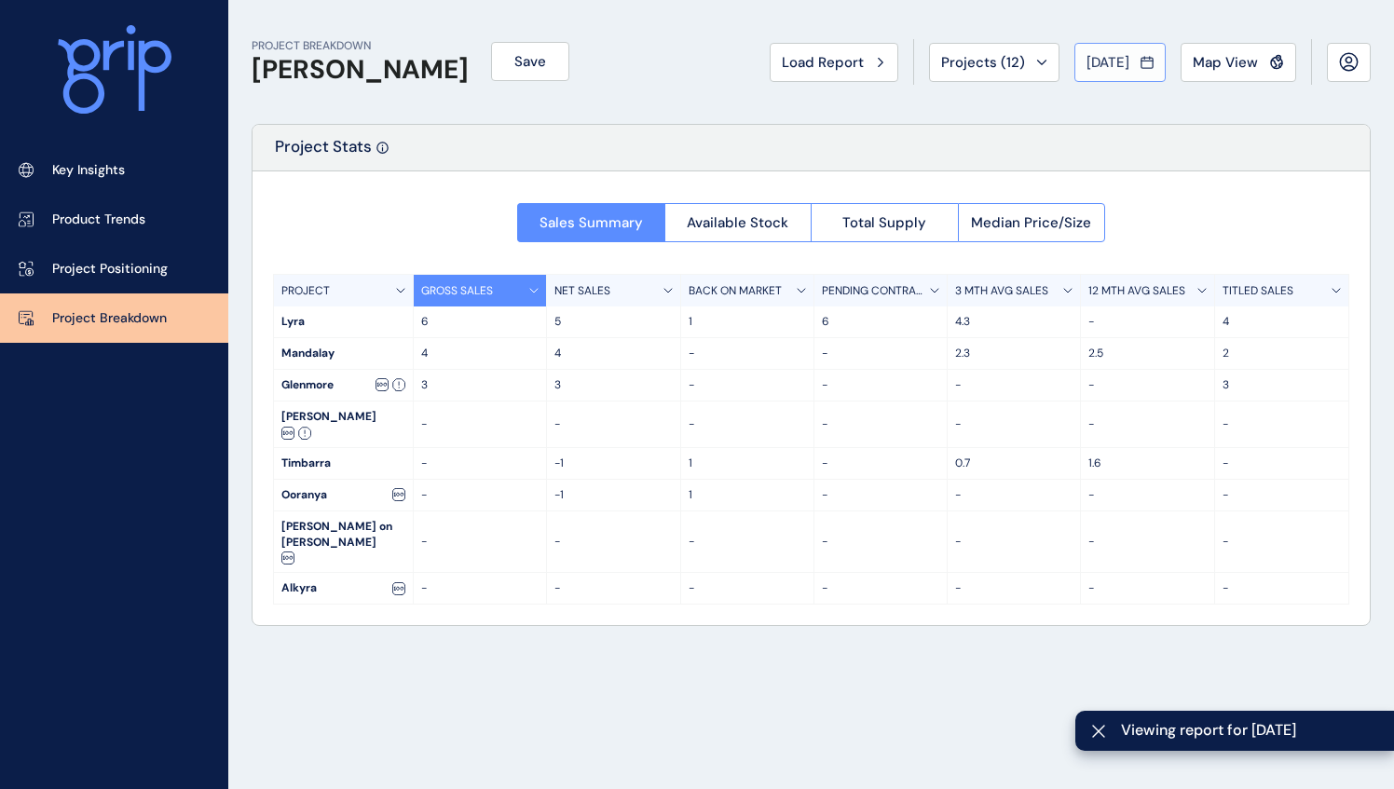
click at [1120, 67] on span "[DATE]" at bounding box center [1107, 62] width 43 height 19
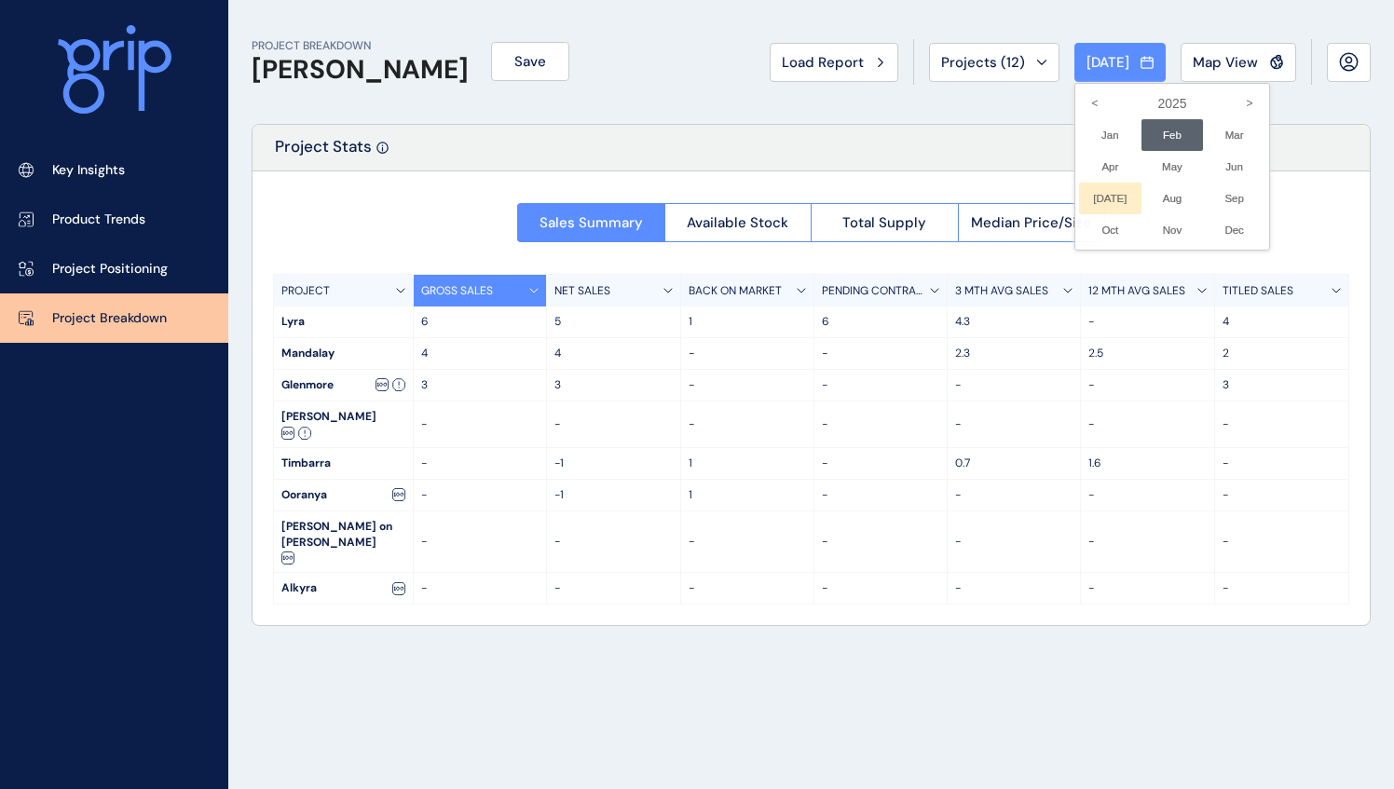
click at [1095, 189] on li "[DATE] No report is available for this period. New months are usually published…" at bounding box center [1110, 199] width 62 height 32
